Goal: Task Accomplishment & Management: Use online tool/utility

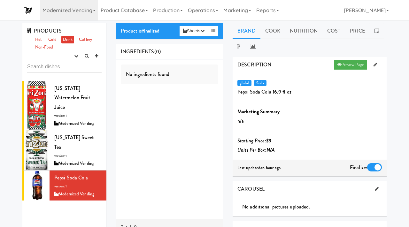
click at [193, 73] on div "No ingredients found" at bounding box center [170, 75] width 98 height 20
click at [45, 50] on link "Non-Food" at bounding box center [44, 47] width 21 height 8
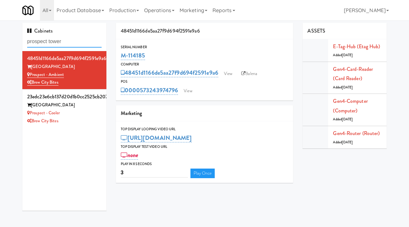
click at [68, 38] on input "prospect tower" at bounding box center [64, 42] width 74 height 12
paste input "1130 N Dearborn - Left - Fridge"
type input "1130 N Dearborn - Left - Fridge"
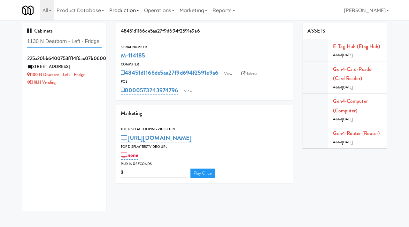
scroll to position [0, 0]
click at [77, 84] on div "H&H Vending" at bounding box center [64, 83] width 74 height 8
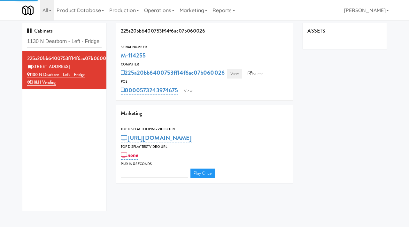
type input "3"
click at [238, 74] on link "View" at bounding box center [234, 74] width 15 height 10
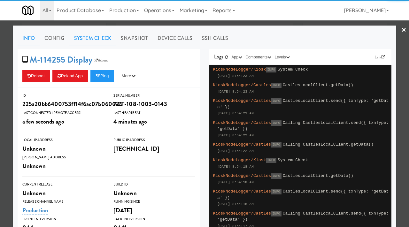
click at [94, 38] on link "System Check" at bounding box center [92, 38] width 47 height 16
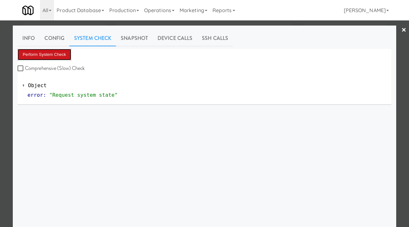
click at [52, 54] on button "Perform System Check" at bounding box center [45, 54] width 54 height 11
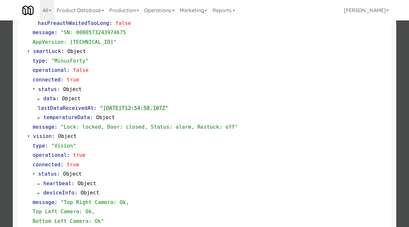
scroll to position [149, 0]
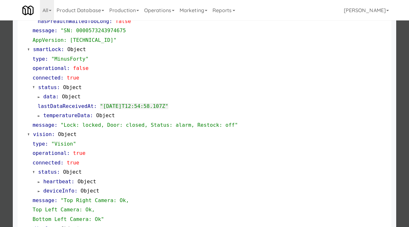
click at [5, 129] on div at bounding box center [204, 113] width 409 height 227
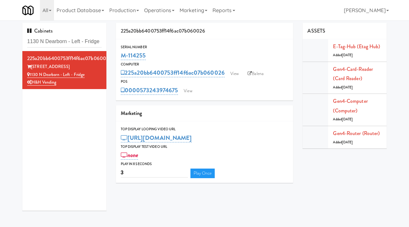
drag, startPoint x: 151, startPoint y: 59, endPoint x: 118, endPoint y: 59, distance: 33.5
click at [118, 59] on div "Serial Number M-114255" at bounding box center [204, 52] width 177 height 17
copy link "M-114255"
click at [237, 71] on link "View" at bounding box center [234, 74] width 15 height 10
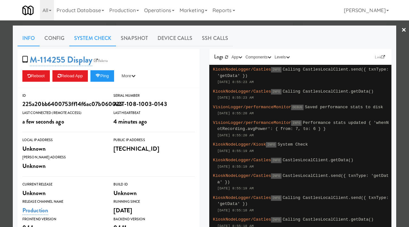
click at [100, 38] on link "System Check" at bounding box center [92, 38] width 47 height 16
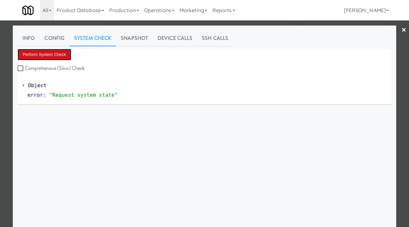
click at [37, 56] on button "Perform System Check" at bounding box center [45, 54] width 54 height 11
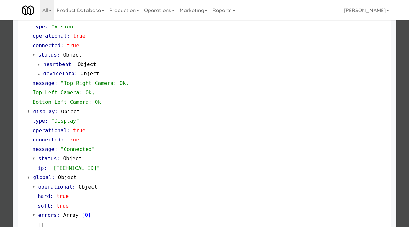
scroll to position [278, 0]
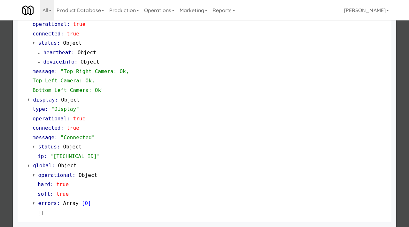
click at [0, 146] on div at bounding box center [204, 113] width 409 height 227
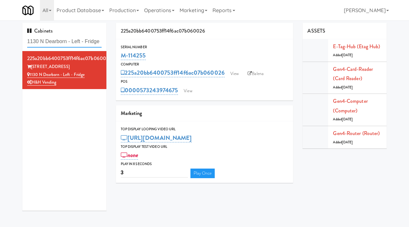
click at [60, 44] on input "1130 N Dearborn - Left - Fridge" at bounding box center [64, 42] width 74 height 12
paste input "Fridge - Gym"
type input "Fridge - Gym"
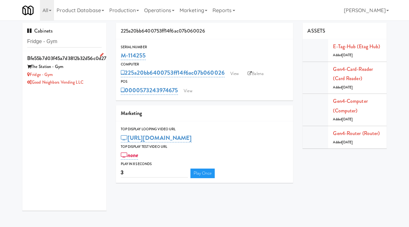
click at [95, 77] on div "Fridge - Gym" at bounding box center [64, 75] width 74 height 8
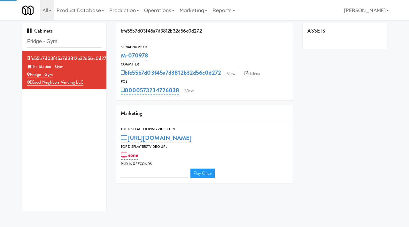
type input "3"
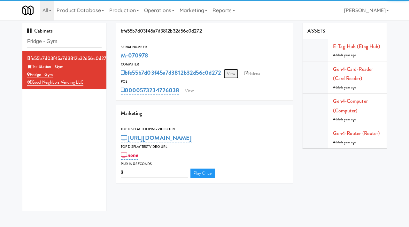
click at [234, 73] on link "View" at bounding box center [231, 74] width 15 height 10
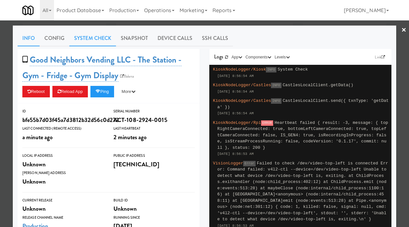
click at [100, 37] on link "System Check" at bounding box center [92, 38] width 47 height 16
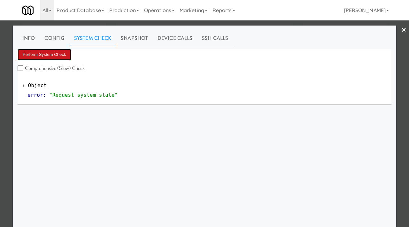
click at [53, 50] on button "Perform System Check" at bounding box center [45, 54] width 54 height 11
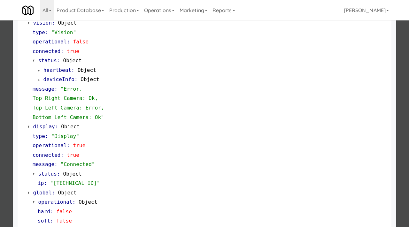
scroll to position [316, 0]
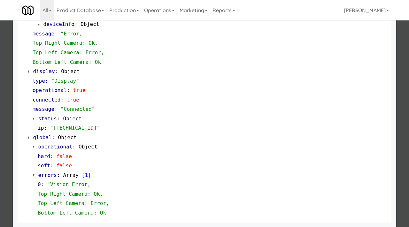
click at [0, 168] on div at bounding box center [204, 113] width 409 height 227
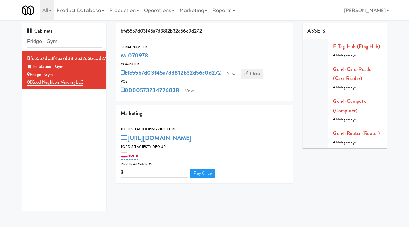
click at [256, 71] on link "Balena" at bounding box center [252, 74] width 22 height 10
click at [232, 72] on link "View" at bounding box center [231, 74] width 15 height 10
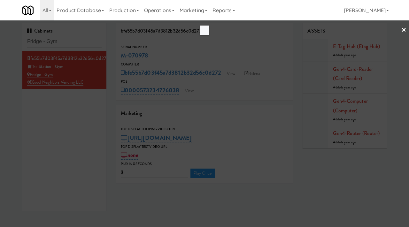
click at [88, 117] on div at bounding box center [204, 113] width 409 height 227
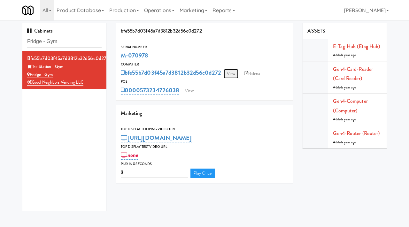
click at [233, 71] on link "View" at bounding box center [231, 74] width 15 height 10
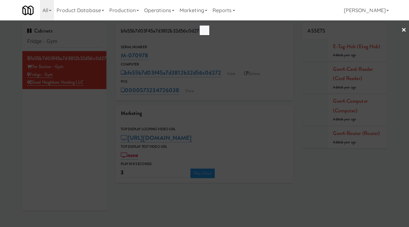
click at [403, 31] on link "×" at bounding box center [403, 30] width 5 height 20
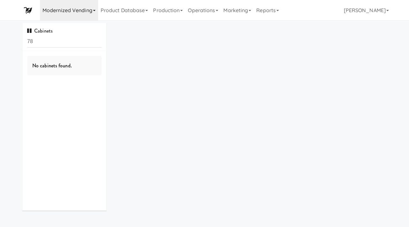
click at [85, 11] on link "Modernized Vending" at bounding box center [69, 10] width 58 height 20
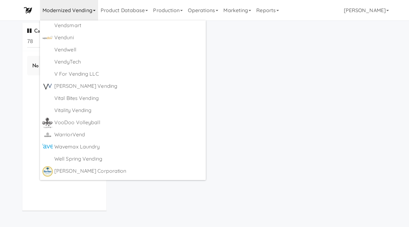
scroll to position [4045, 0]
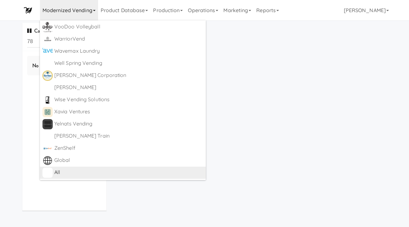
click at [61, 172] on div "All" at bounding box center [128, 173] width 149 height 10
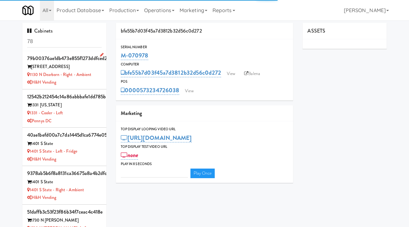
type input "3"
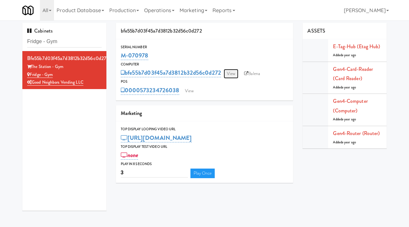
click at [229, 76] on link "View" at bounding box center [231, 74] width 15 height 10
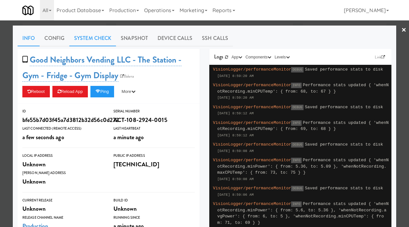
click at [94, 37] on link "System Check" at bounding box center [92, 38] width 47 height 16
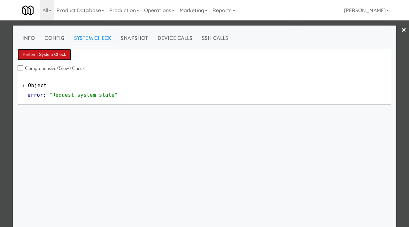
click at [59, 55] on button "Perform System Check" at bounding box center [45, 54] width 54 height 11
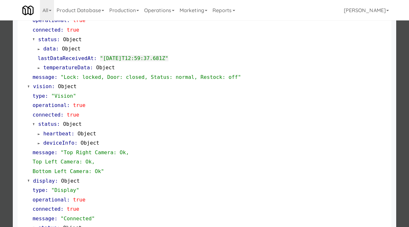
scroll to position [278, 0]
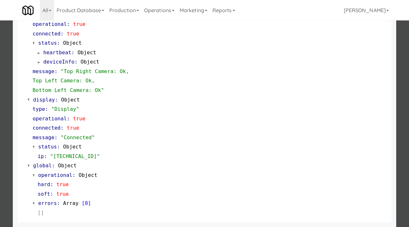
click at [0, 111] on div at bounding box center [204, 113] width 409 height 227
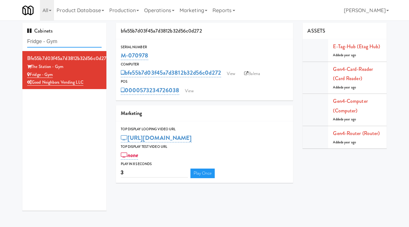
click at [69, 39] on input "Fridge - Gym" at bounding box center [64, 42] width 74 height 12
paste input "111 W Wacker - Left - Fridge"
type input "111 W Wacker - Left - Fridge"
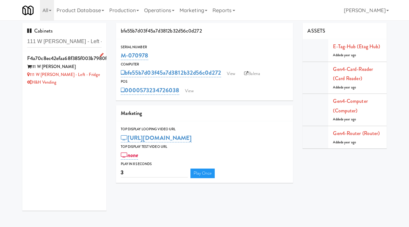
click at [97, 84] on div "H&H Vending" at bounding box center [64, 83] width 74 height 8
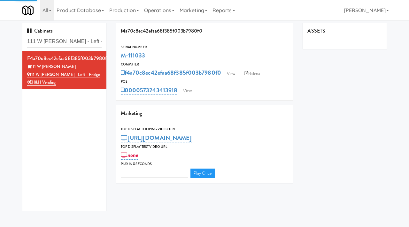
type input "3"
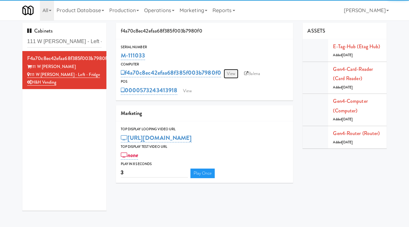
click at [232, 74] on link "View" at bounding box center [231, 74] width 15 height 10
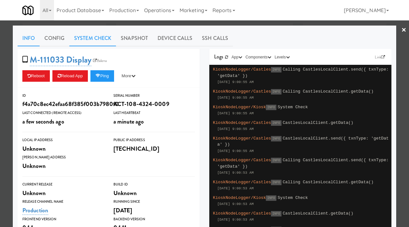
click at [94, 40] on link "System Check" at bounding box center [92, 38] width 47 height 16
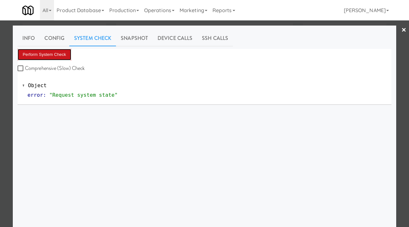
click at [56, 50] on button "Perform System Check" at bounding box center [45, 54] width 54 height 11
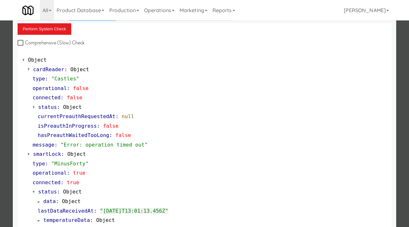
scroll to position [50, 0]
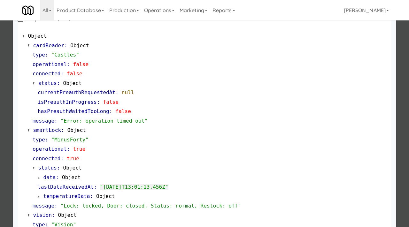
click at [0, 121] on div at bounding box center [204, 113] width 409 height 227
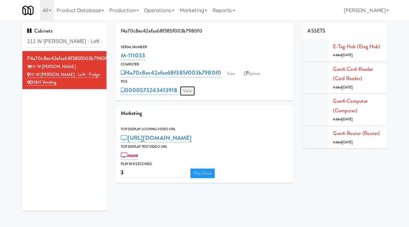
click at [187, 90] on link "View" at bounding box center [187, 91] width 15 height 10
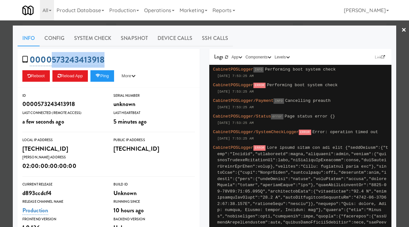
drag, startPoint x: 112, startPoint y: 60, endPoint x: 50, endPoint y: 60, distance: 62.0
click at [50, 60] on div "0000573243413918 Reboot Reload App Ping More Ping Server Restart Server Force R…" at bounding box center [109, 68] width 182 height 39
copy link "573243413918"
click at [1, 75] on div at bounding box center [204, 113] width 409 height 227
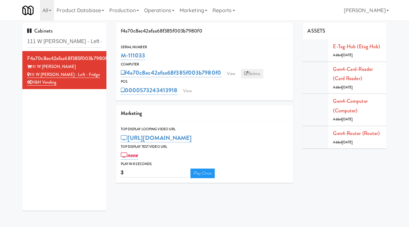
click at [254, 73] on link "Balena" at bounding box center [252, 74] width 22 height 10
click at [82, 37] on input "111 W Wacker - Left - Fridge" at bounding box center [64, 42] width 74 height 12
paste input "Kinetic - Left"
type input "Kinetic - Left"
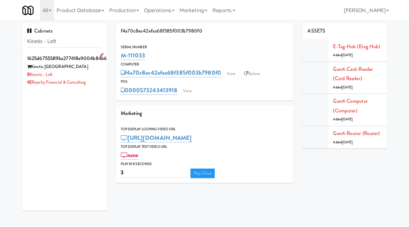
click at [88, 71] on div "Kinetic - Left" at bounding box center [64, 75] width 74 height 8
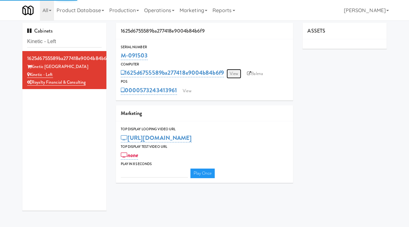
click at [236, 73] on link "View" at bounding box center [233, 74] width 15 height 10
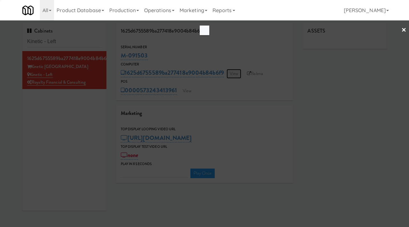
type input "3"
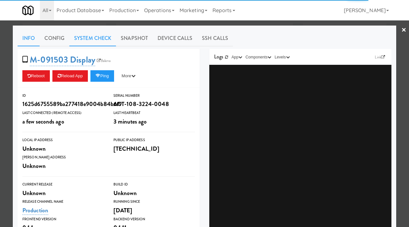
click at [84, 42] on link "System Check" at bounding box center [92, 38] width 47 height 16
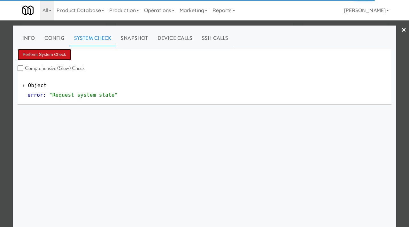
click at [55, 56] on button "Perform System Check" at bounding box center [45, 54] width 54 height 11
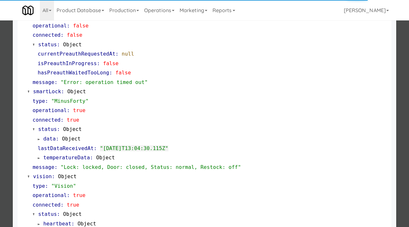
scroll to position [88, 0]
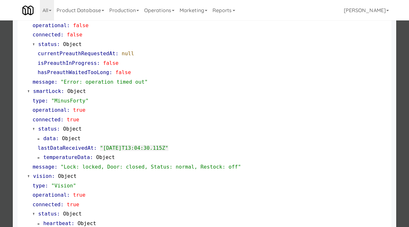
click at [0, 127] on div at bounding box center [204, 113] width 409 height 227
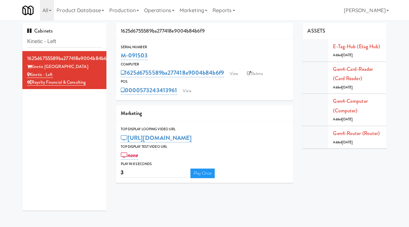
click at [155, 57] on div "M-091503" at bounding box center [205, 55] width 168 height 11
click at [191, 92] on link "View" at bounding box center [186, 91] width 15 height 10
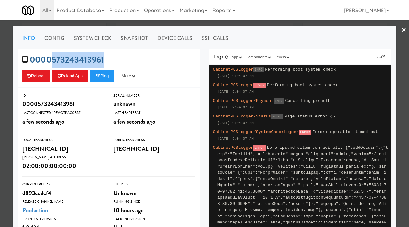
drag, startPoint x: 106, startPoint y: 60, endPoint x: 53, endPoint y: 58, distance: 53.0
click at [53, 58] on div "0000573243413961 Reboot Reload App Ping More Ping Server Restart Server Force R…" at bounding box center [109, 68] width 182 height 39
copy link "573243413961"
click at [0, 79] on div at bounding box center [204, 113] width 409 height 227
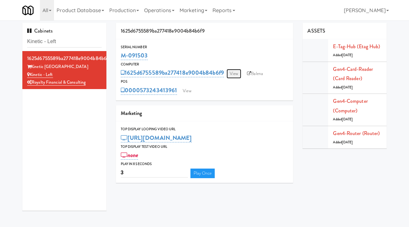
click at [232, 73] on link "View" at bounding box center [233, 74] width 15 height 10
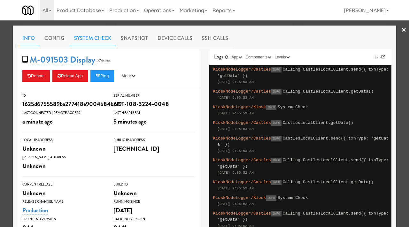
click at [97, 42] on link "System Check" at bounding box center [92, 38] width 47 height 16
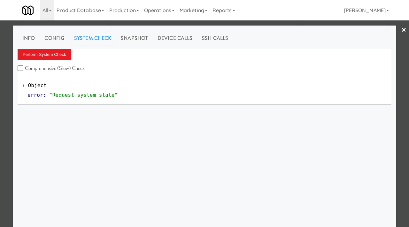
click at [0, 121] on div at bounding box center [204, 113] width 409 height 227
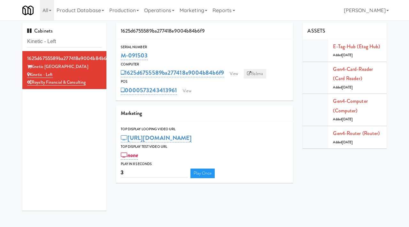
click at [256, 74] on link "Balena" at bounding box center [255, 74] width 22 height 10
click at [236, 70] on link "View" at bounding box center [233, 74] width 15 height 10
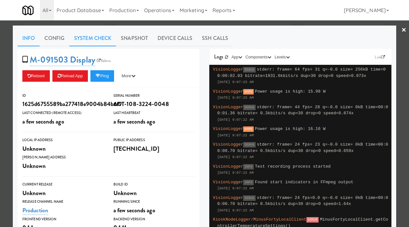
click at [101, 39] on link "System Check" at bounding box center [92, 38] width 47 height 16
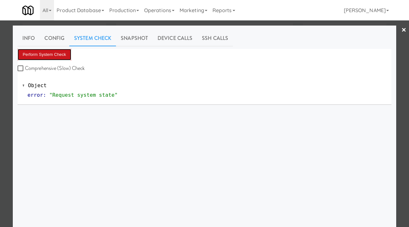
click at [58, 50] on button "Perform System Check" at bounding box center [45, 54] width 54 height 11
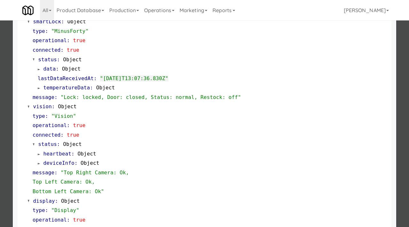
scroll to position [278, 0]
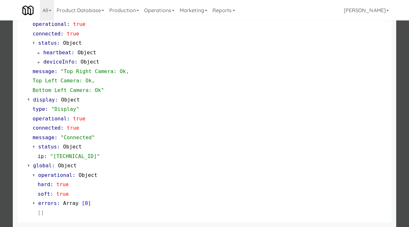
click at [0, 81] on div at bounding box center [204, 113] width 409 height 227
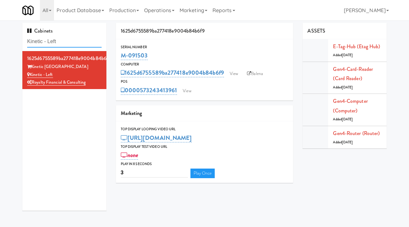
click at [75, 40] on input "Kinetic - Left" at bounding box center [64, 42] width 74 height 12
paste input "111 W Wacker - Left - Fridge"
type input "111 W Wacker - Left - Fridge"
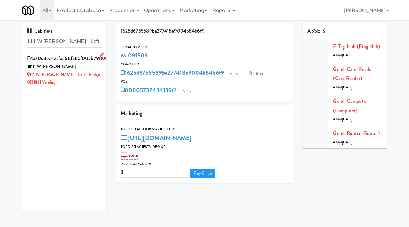
click at [87, 80] on div "H&H Vending" at bounding box center [64, 83] width 74 height 8
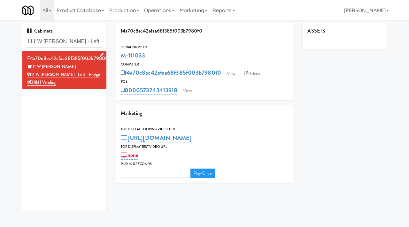
type input "3"
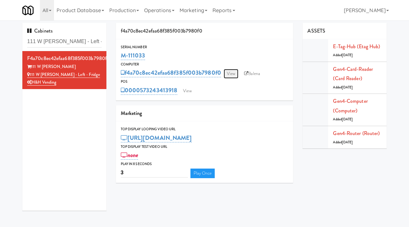
click at [237, 74] on link "View" at bounding box center [231, 74] width 15 height 10
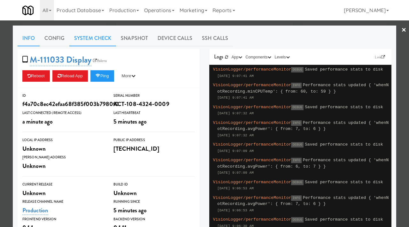
click at [94, 35] on link "System Check" at bounding box center [92, 38] width 47 height 16
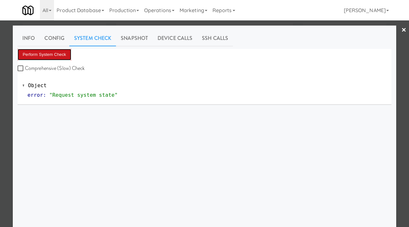
click at [62, 50] on button "Perform System Check" at bounding box center [45, 54] width 54 height 11
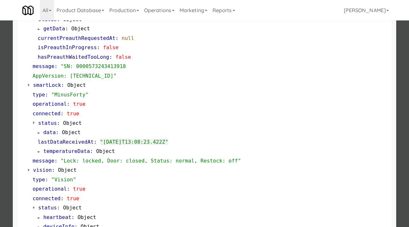
scroll to position [278, 0]
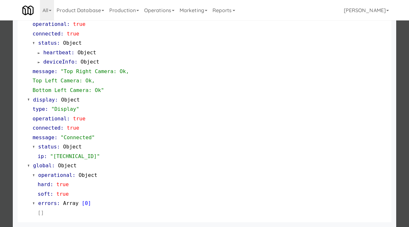
click at [0, 124] on div at bounding box center [204, 113] width 409 height 227
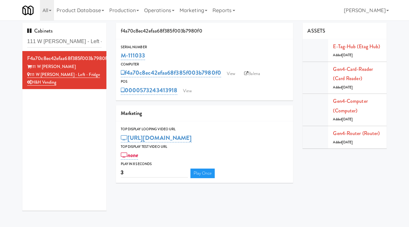
click at [102, 46] on div "Cabinets 111 W Wacker - Left - Fridge" at bounding box center [64, 37] width 84 height 28
click at [99, 43] on input "111 W Wacker - Left - Fridge" at bounding box center [64, 42] width 74 height 12
paste input "The Legacy at Centennial Gym Ambient"
type input "The Legacy at Centennial Gym Ambient"
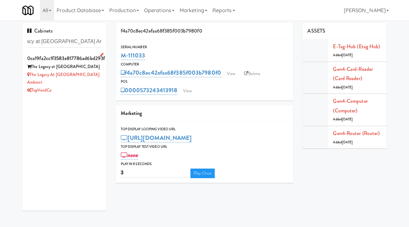
click at [96, 78] on div "The Legacy at Centennial Gym Ambient" at bounding box center [64, 79] width 74 height 16
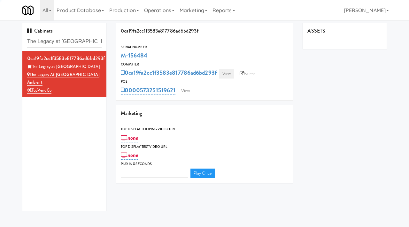
type input "3"
click at [232, 74] on link "View" at bounding box center [226, 74] width 15 height 10
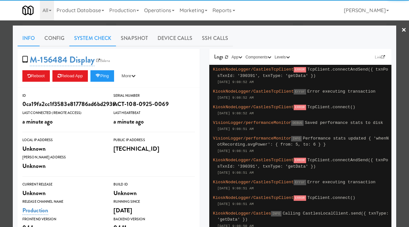
click at [96, 41] on link "System Check" at bounding box center [92, 38] width 47 height 16
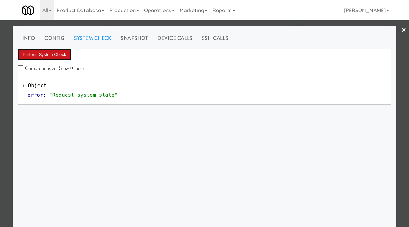
click at [50, 53] on button "Perform System Check" at bounding box center [45, 54] width 54 height 11
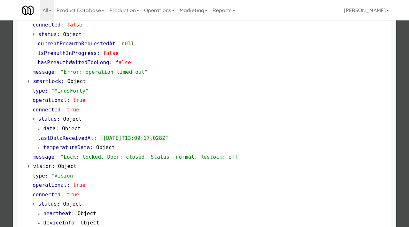
scroll to position [98, 0]
click at [0, 170] on div at bounding box center [204, 113] width 409 height 227
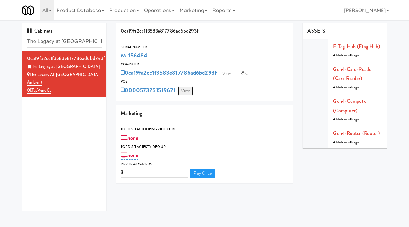
click at [185, 88] on link "View" at bounding box center [185, 91] width 15 height 10
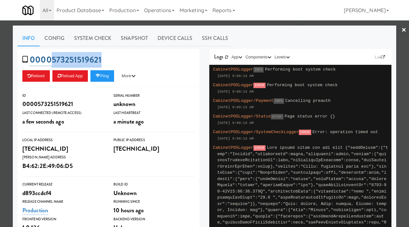
drag, startPoint x: 108, startPoint y: 56, endPoint x: 51, endPoint y: 58, distance: 57.2
click at [51, 58] on div "0000573251519621 Reboot Reload App Ping More Ping Server Restart Server Force R…" at bounding box center [109, 68] width 182 height 39
copy link "573251519621"
